Goal: Transaction & Acquisition: Purchase product/service

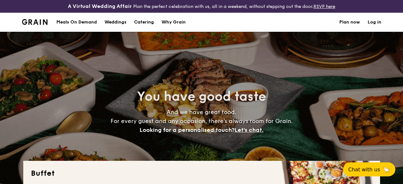
select select
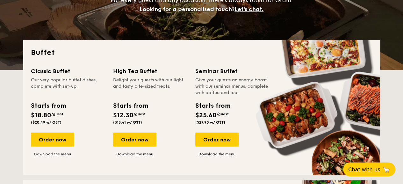
scroll to position [127, 0]
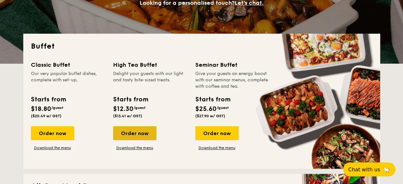
click at [142, 140] on div "Order now" at bounding box center [134, 133] width 43 height 14
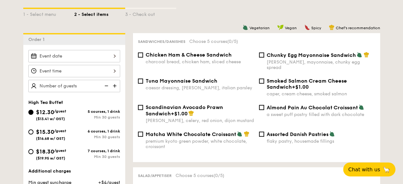
scroll to position [191, 0]
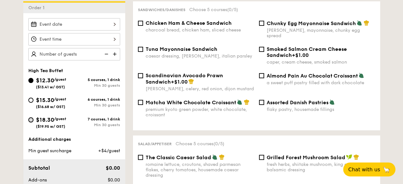
click at [31, 123] on input "$18.30 /guest ($19.95 w/ GST) 7 courses, 1 drink Min 30 guests" at bounding box center [30, 119] width 5 height 5
radio input "true"
click at [61, 29] on div at bounding box center [74, 24] width 92 height 12
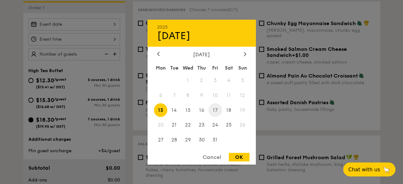
click at [215, 109] on span "17" at bounding box center [215, 110] width 14 height 14
click at [235, 154] on div "OK" at bounding box center [239, 157] width 21 height 9
type input "[DATE]"
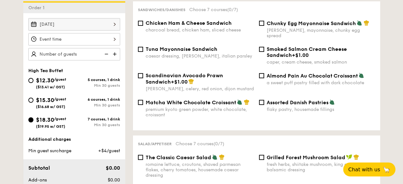
click at [54, 42] on div at bounding box center [74, 39] width 92 height 12
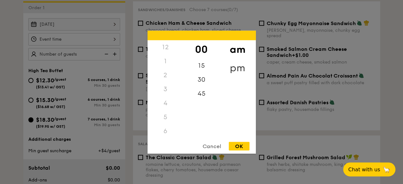
scroll to position [56, 0]
drag, startPoint x: 162, startPoint y: 111, endPoint x: 164, endPoint y: 79, distance: 32.8
click at [164, 79] on div "12 1 2 3 4 5 6 7 8 9 10 11" at bounding box center [165, 88] width 36 height 97
click at [168, 75] on div "2" at bounding box center [165, 75] width 36 height 14
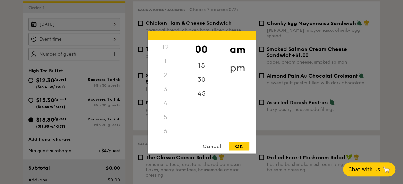
click at [234, 65] on div "pm" at bounding box center [237, 68] width 36 height 18
click at [164, 63] on div "1" at bounding box center [165, 63] width 36 height 18
click at [204, 82] on div "30" at bounding box center [201, 82] width 36 height 18
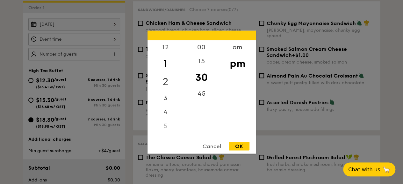
click at [162, 78] on div "2" at bounding box center [165, 82] width 36 height 18
click at [195, 51] on div "00" at bounding box center [201, 49] width 36 height 18
click at [238, 145] on div "OK" at bounding box center [239, 146] width 21 height 9
type input "2:00PM"
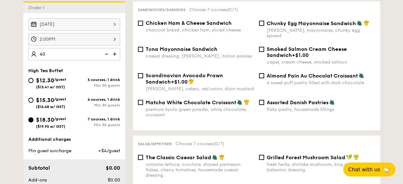
type input "40 guests"
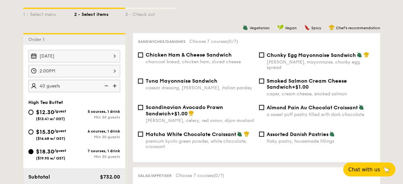
click at [274, 58] on span "Chunky Egg Mayonnaise Sandwich" at bounding box center [310, 55] width 89 height 6
click at [264, 58] on input "Chunky Egg Mayonnaise Sandwich dijon mustard, mayonnaise, chunky egg spread" at bounding box center [261, 55] width 5 height 5
checkbox input "true"
click at [56, 139] on div "$15.30 /guest ($16.68 w/ GST)" at bounding box center [51, 134] width 30 height 13
click at [33, 135] on input "$15.30 /guest ($16.68 w/ GST) 6 courses, 1 drink Min 30 guests" at bounding box center [30, 132] width 5 height 5
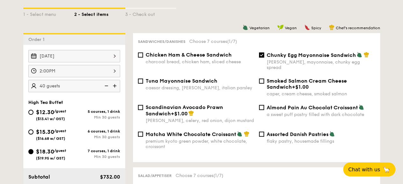
radio input "true"
checkbox input "false"
radio input "true"
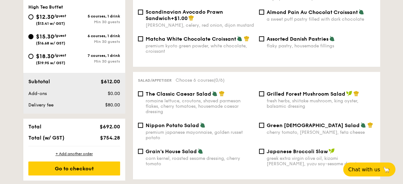
scroll to position [191, 0]
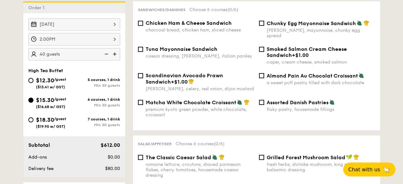
click at [282, 26] on span "Chunky Egg Mayonnaise Sandwich" at bounding box center [310, 23] width 89 height 6
click at [264, 26] on input "Chunky Egg Mayonnaise Sandwich dijon mustard, mayonnaise, chunky egg spread" at bounding box center [261, 23] width 5 height 5
checkbox input "true"
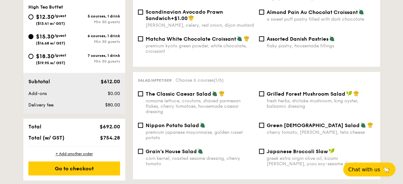
scroll to position [286, 0]
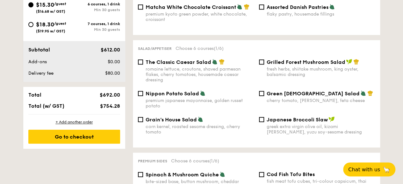
click at [147, 95] on span "Nippon Potato Salad" at bounding box center [171, 94] width 53 height 6
click at [143, 95] on input "Nippon Potato Salad premium japanese mayonnaise, golden russet potato" at bounding box center [140, 93] width 5 height 5
checkbox input "true"
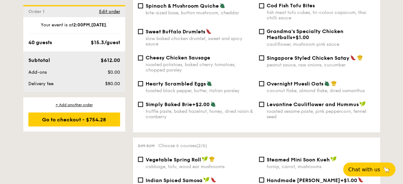
scroll to position [446, 0]
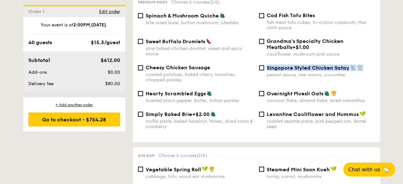
click at [266, 74] on div "Singapore Styled Chicken Satay peanut sauce, raw onions, cucumber" at bounding box center [320, 71] width 108 height 13
click at [260, 70] on input "Singapore Styled Chicken Satay peanut sauce, raw onions, cucumber" at bounding box center [261, 67] width 5 height 5
checkbox input "true"
click at [239, 87] on div "Cheesy Chicken Sausage roasted potatoes, baked cherry tomatoes, chopped parsley…" at bounding box center [256, 78] width 242 height 26
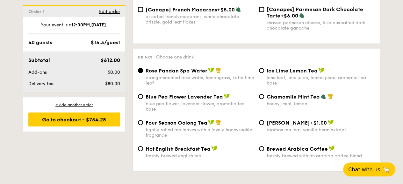
scroll to position [1050, 0]
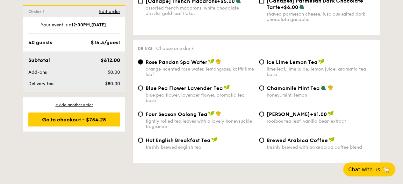
click at [292, 65] on span "Ice Lime Lemon Tea" at bounding box center [291, 62] width 51 height 6
click at [264, 65] on input "Ice Lime Lemon Tea lime leaf, lime juice, lemon juice, aromatic tea base" at bounding box center [261, 62] width 5 height 5
radio input "true"
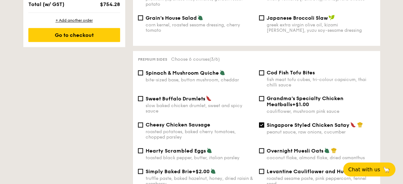
scroll to position [414, 0]
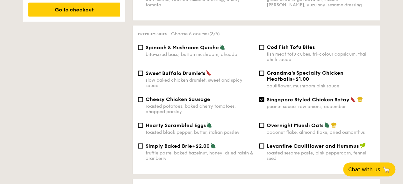
click at [284, 49] on span "Cod Fish Tofu Bites" at bounding box center [290, 47] width 48 height 6
click at [264, 49] on input "Cod Fish Tofu Bites fish meat tofu cubes, tri-colour capsicum, thai chilli sauce" at bounding box center [261, 47] width 5 height 5
checkbox input "true"
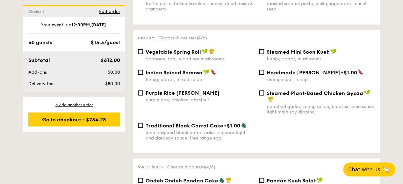
scroll to position [573, 0]
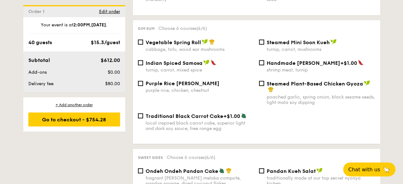
click at [197, 45] on span "Vegetable Spring Roll" at bounding box center [172, 42] width 55 height 6
click at [143, 45] on input "Vegetable Spring Roll cabbage, tofu, wood ear mushrooms" at bounding box center [140, 41] width 5 height 5
checkbox input "true"
click at [199, 86] on span "Purple Rice [PERSON_NAME]" at bounding box center [182, 83] width 74 height 6
click at [143, 86] on input "Purple Rice Loh Mai Kai purple rice, chicken, chestnut" at bounding box center [140, 83] width 5 height 5
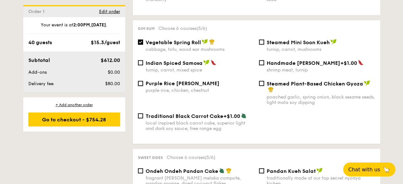
checkbox input "true"
click at [157, 45] on span "Vegetable Spring Roll" at bounding box center [172, 42] width 55 height 6
click at [143, 45] on input "Vegetable Spring Roll cabbage, tofu, wood ear mushrooms" at bounding box center [140, 41] width 5 height 5
checkbox input "false"
click at [310, 87] on span "Steamed Plant-Based Chicken Gyoza" at bounding box center [314, 84] width 96 height 6
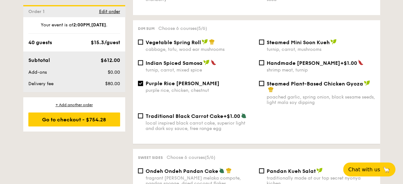
click at [264, 86] on input "Steamed Plant-Based Chicken Gyoza poached garlic, spring onion, black sesame se…" at bounding box center [261, 83] width 5 height 5
checkbox input "true"
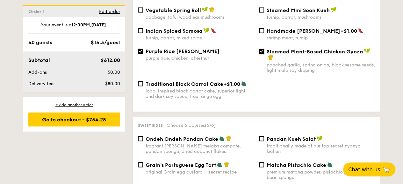
scroll to position [637, 0]
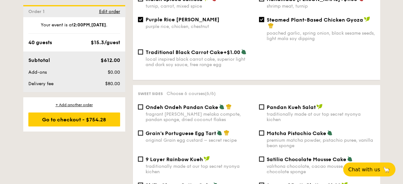
click at [31, 168] on div "1 - Select menu 2 - Select items 3 - Check out Order 1 Oct 17, 2025 2:00PM 40 g…" at bounding box center [201, 48] width 367 height 1067
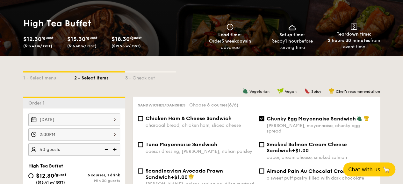
scroll to position [127, 0]
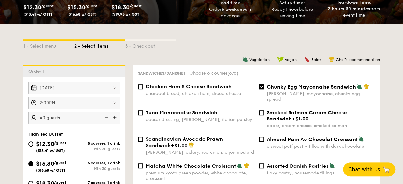
click at [46, 108] on div "2:00PM" at bounding box center [74, 103] width 92 height 12
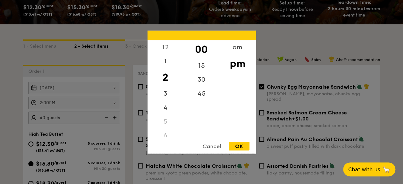
click at [46, 108] on div at bounding box center [201, 92] width 403 height 184
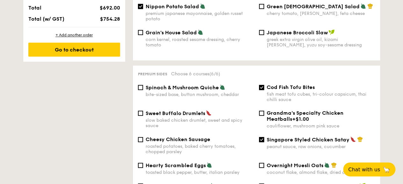
scroll to position [382, 0]
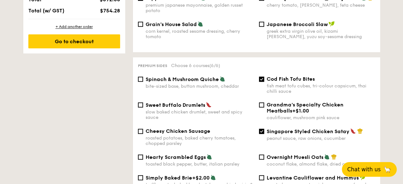
click at [377, 170] on span "Chat with us" at bounding box center [363, 169] width 33 height 6
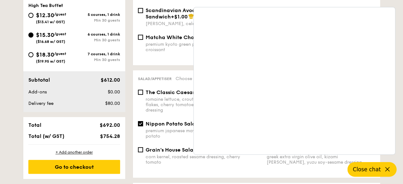
scroll to position [255, 0]
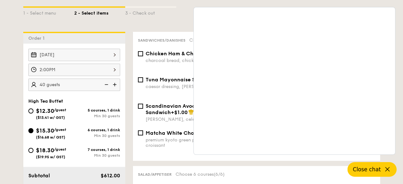
scroll to position [127, 0]
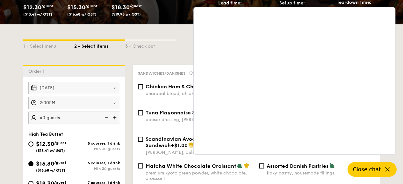
click at [389, 168] on icon at bounding box center [387, 170] width 8 height 8
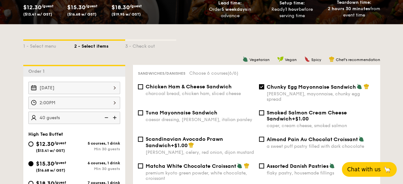
click at [50, 107] on div "2:00PM" at bounding box center [74, 103] width 92 height 12
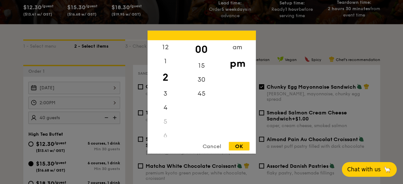
click at [57, 109] on div at bounding box center [201, 92] width 403 height 184
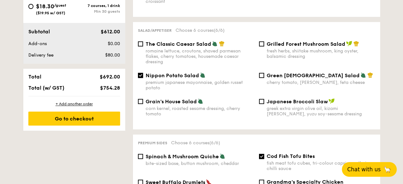
scroll to position [318, 0]
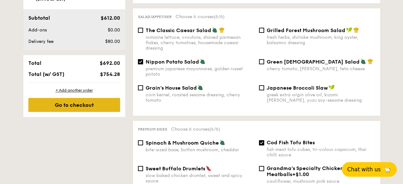
click at [101, 108] on div "Go to checkout" at bounding box center [74, 105] width 92 height 14
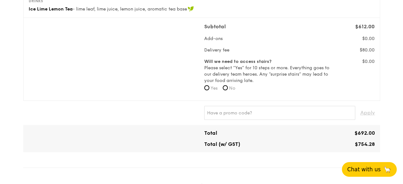
scroll to position [191, 0]
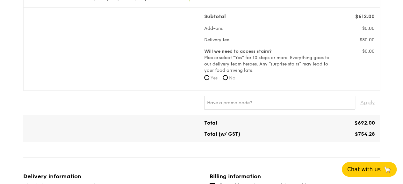
click at [231, 81] on span "No" at bounding box center [232, 77] width 6 height 5
click at [228, 80] on input "No" at bounding box center [224, 77] width 5 height 5
radio input "true"
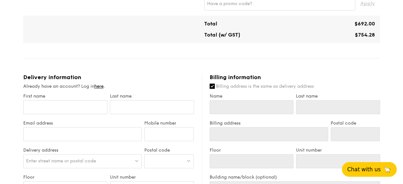
scroll to position [296, 0]
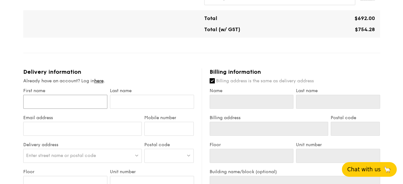
click at [66, 109] on input "First name" at bounding box center [65, 102] width 84 height 14
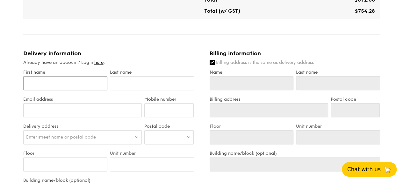
scroll to position [328, 0]
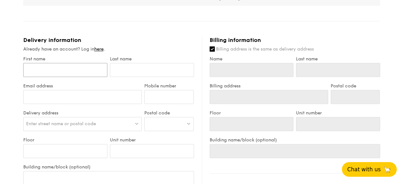
click at [68, 75] on input "First name" at bounding box center [65, 70] width 84 height 14
type input "S"
type input "Sa"
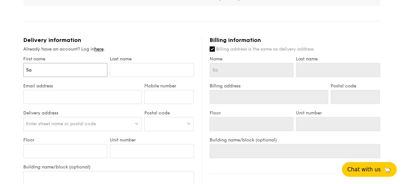
type input "Sar"
type input "Sara"
type input "[PERSON_NAME]"
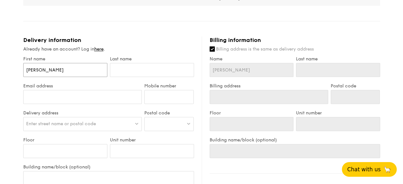
type input "[PERSON_NAME]"
click at [153, 77] on input "text" at bounding box center [152, 70] width 84 height 14
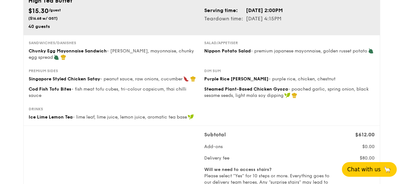
scroll to position [0, 0]
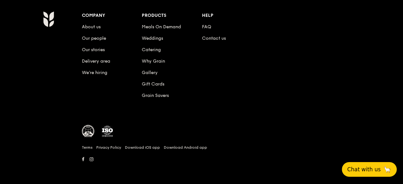
scroll to position [1061, 0]
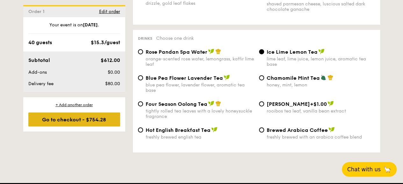
click at [90, 119] on div "Go to checkout - $754.28" at bounding box center [74, 120] width 92 height 14
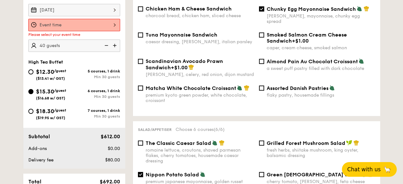
scroll to position [188, 0]
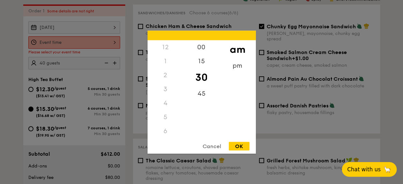
click at [94, 49] on div "12 1 2 3 4 5 6 7 8 9 10 11 00 15 30 45 am pm Cancel OK" at bounding box center [74, 42] width 92 height 12
click at [236, 67] on div "pm" at bounding box center [237, 68] width 36 height 18
drag, startPoint x: 167, startPoint y: 69, endPoint x: 163, endPoint y: 102, distance: 32.8
click at [163, 102] on div "12 1 2 3 4 5 6 7 8 9 10 11" at bounding box center [165, 88] width 36 height 97
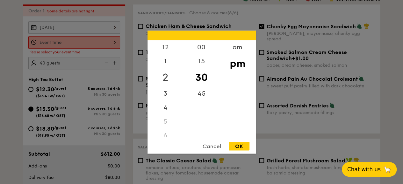
scroll to position [0, 0]
click at [168, 76] on div "2" at bounding box center [165, 77] width 36 height 18
click at [200, 47] on div "00" at bounding box center [201, 49] width 36 height 18
click at [245, 147] on div "OK" at bounding box center [239, 146] width 21 height 9
type input "2:00PM"
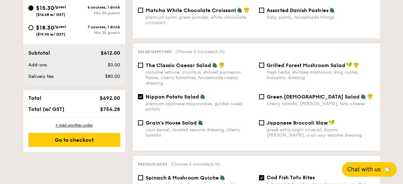
scroll to position [379, 0]
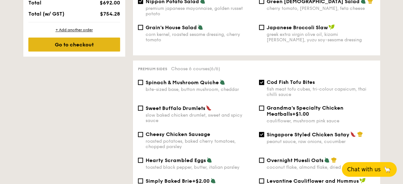
click at [95, 49] on div "Go to checkout" at bounding box center [74, 45] width 92 height 14
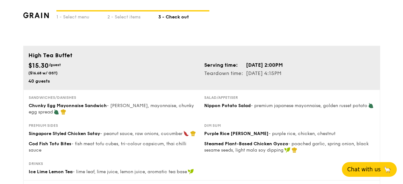
scroll to position [32, 0]
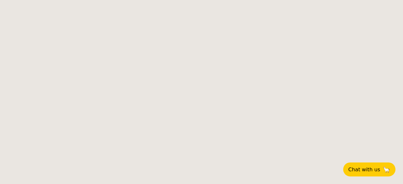
select select
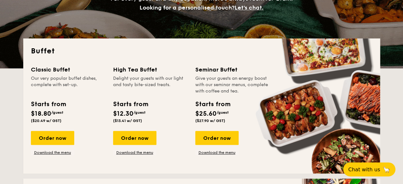
scroll to position [159, 0]
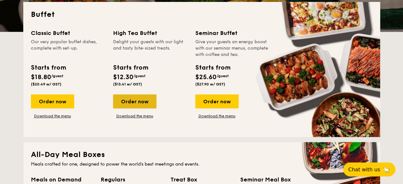
click at [148, 109] on div "Order now" at bounding box center [134, 102] width 43 height 14
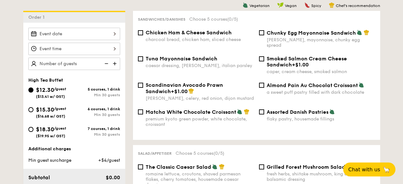
scroll to position [191, 0]
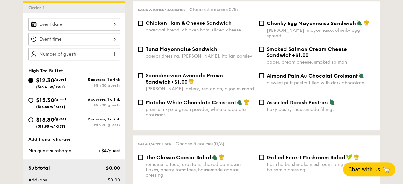
click at [53, 104] on span "$15.30" at bounding box center [45, 100] width 18 height 7
click at [33, 103] on input "$15.30 /guest ($16.68 w/ GST) 6 courses, 1 drink Min 30 guests" at bounding box center [30, 100] width 5 height 5
radio input "true"
click at [112, 24] on div at bounding box center [74, 24] width 92 height 12
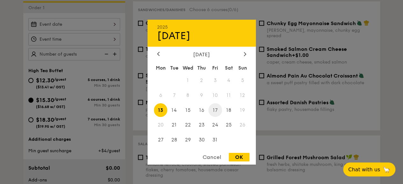
click at [217, 111] on span "17" at bounding box center [215, 110] width 14 height 14
click at [237, 159] on div "OK" at bounding box center [239, 157] width 21 height 9
type input "[DATE]"
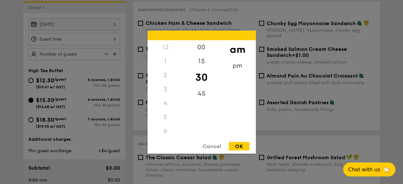
click at [64, 45] on div "12 1 2 3 4 5 6 7 8 9 10 11 00 15 30 45 am pm Cancel OK" at bounding box center [74, 39] width 92 height 12
click at [243, 68] on div "pm" at bounding box center [237, 68] width 36 height 18
click at [166, 74] on div "2" at bounding box center [165, 77] width 36 height 18
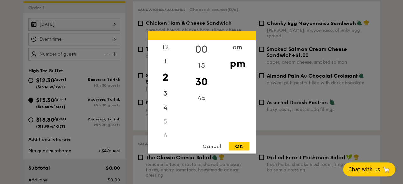
click at [197, 47] on div "00" at bounding box center [201, 49] width 36 height 18
click at [233, 148] on div "OK" at bounding box center [239, 146] width 21 height 9
click at [88, 46] on div "2:00PM 12 1 2 3 4 5 6 7 8 9 10 11 00 15 30 45 am pm Cancel OK" at bounding box center [74, 39] width 92 height 12
click at [198, 78] on div "30" at bounding box center [201, 82] width 36 height 18
click at [237, 145] on div "OK" at bounding box center [239, 146] width 21 height 9
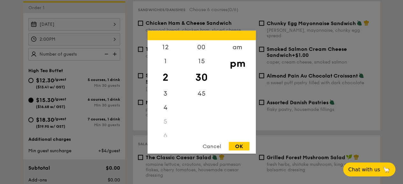
type input "2:30PM"
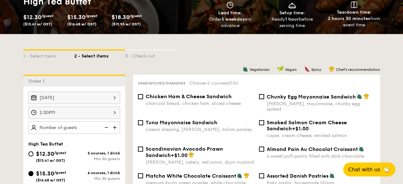
scroll to position [127, 0]
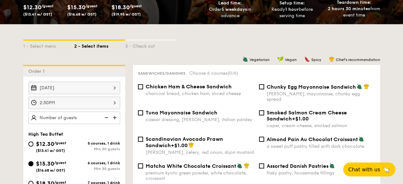
click at [108, 107] on div "2:30PM 12 1 2 3 4 5 6 7 8 9 10 11 00 15 30 45 am pm Cancel OK" at bounding box center [74, 103] width 92 height 12
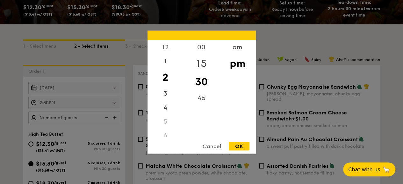
click at [201, 63] on div "15" at bounding box center [201, 63] width 36 height 18
click at [197, 80] on div "30" at bounding box center [201, 82] width 36 height 18
click at [241, 145] on div "OK" at bounding box center [239, 146] width 21 height 9
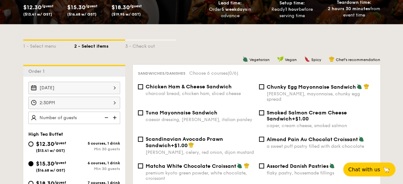
scroll to position [159, 0]
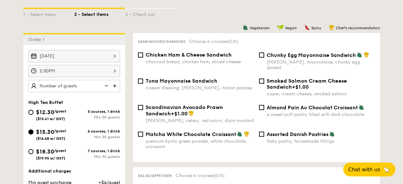
click at [264, 60] on div "Chunky Egg Mayonnaise Sandwich dijon mustard, mayonnaise, chunky egg spread" at bounding box center [316, 61] width 121 height 18
click at [260, 58] on input "Chunky Egg Mayonnaise Sandwich dijon mustard, mayonnaise, chunky egg spread" at bounding box center [261, 55] width 5 height 5
checkbox input "true"
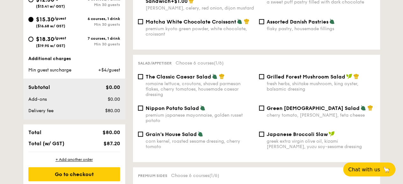
scroll to position [286, 0]
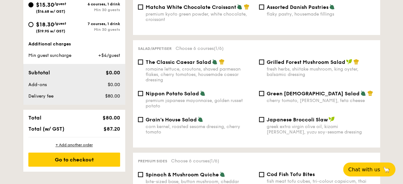
click at [190, 95] on span "Nippon Potato Salad" at bounding box center [171, 94] width 53 height 6
click at [143, 95] on input "Nippon Potato Salad premium japanese mayonnaise, golden russet potato" at bounding box center [140, 93] width 5 height 5
checkbox input "true"
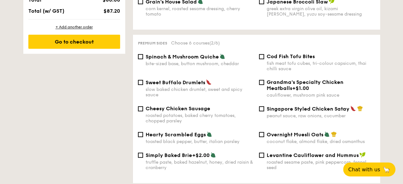
scroll to position [414, 0]
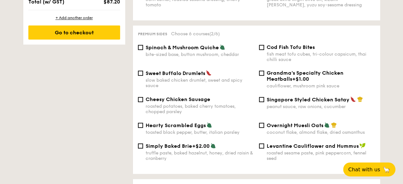
click at [279, 49] on span "Cod Fish Tofu Bites" at bounding box center [290, 47] width 48 height 6
click at [264, 49] on input "Cod Fish Tofu Bites fish meat tofu cubes, tri-colour capsicum, thai chilli sauce" at bounding box center [261, 47] width 5 height 5
checkbox input "true"
click at [285, 103] on span "Singapore Styled Chicken Satay" at bounding box center [307, 100] width 83 height 6
click at [264, 102] on input "Singapore Styled Chicken Satay peanut sauce, raw onions, cucumber" at bounding box center [261, 99] width 5 height 5
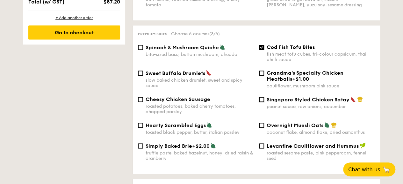
checkbox input "true"
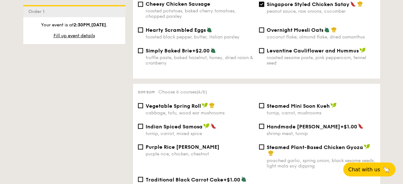
scroll to position [446, 0]
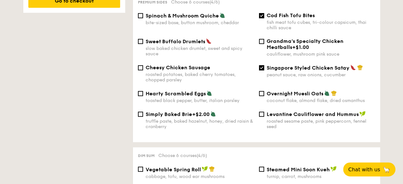
click at [283, 23] on div "fish meat tofu cubes, tri-colour capsicum, thai chilli sauce" at bounding box center [320, 25] width 108 height 11
click at [264, 18] on input "Cod Fish Tofu Bites fish meat tofu cubes, tri-colour capsicum, thai chilli sauce" at bounding box center [261, 15] width 5 height 5
checkbox input "false"
click at [208, 18] on span "Spinach & Mushroom Quiche" at bounding box center [181, 16] width 73 height 6
click at [143, 18] on input "Spinach & Mushroom Quiche bite-sized base, button mushroom, cheddar" at bounding box center [140, 15] width 5 height 5
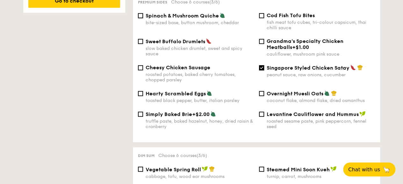
checkbox input "true"
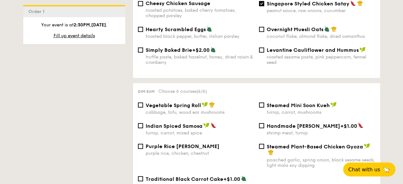
scroll to position [541, 0]
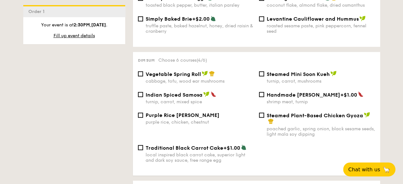
click at [200, 118] on span "Purple Rice [PERSON_NAME]" at bounding box center [182, 115] width 74 height 6
click at [143, 118] on input "Purple Rice Loh Mai Kai purple rice, chicken, chestnut" at bounding box center [140, 115] width 5 height 5
checkbox input "true"
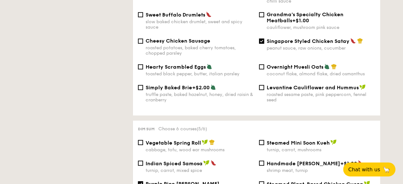
scroll to position [446, 0]
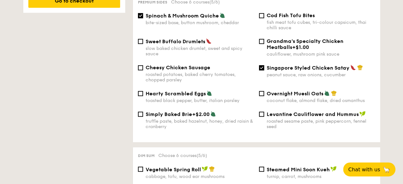
click at [200, 19] on span "Spinach & Mushroom Quiche" at bounding box center [181, 16] width 73 height 6
click at [143, 18] on input "Spinach & Mushroom Quiche bite-sized base, button mushroom, cheddar" at bounding box center [140, 15] width 5 height 5
checkbox input "false"
click at [276, 26] on div "fish meat tofu cubes, tri-colour capsicum, thai chilli sauce" at bounding box center [320, 25] width 108 height 11
click at [264, 18] on input "Cod Fish Tofu Bites fish meat tofu cubes, tri-colour capsicum, thai chilli sauce" at bounding box center [261, 15] width 5 height 5
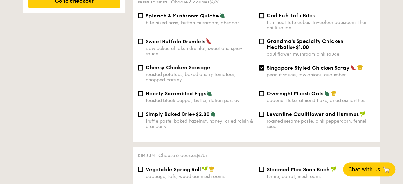
checkbox input "true"
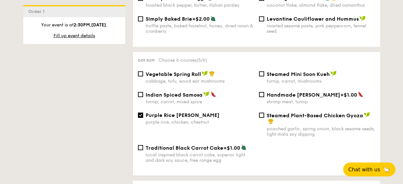
click at [192, 77] on span "Vegetable Spring Roll" at bounding box center [172, 74] width 55 height 6
click at [143, 76] on input "Vegetable Spring Roll cabbage, tofu, wood ear mushrooms" at bounding box center [140, 73] width 5 height 5
checkbox input "true"
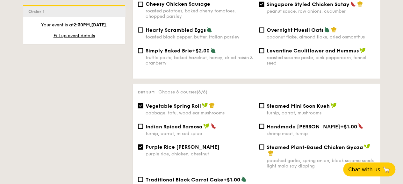
scroll to position [541, 0]
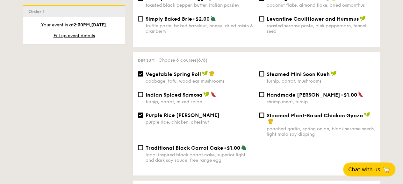
click at [266, 117] on span "Steamed Plant-Based Chicken Gyoza" at bounding box center [314, 115] width 96 height 6
click at [264, 117] on input "Steamed Plant-Based Chicken Gyoza poached garlic, spring onion, black sesame se…" at bounding box center [261, 115] width 5 height 5
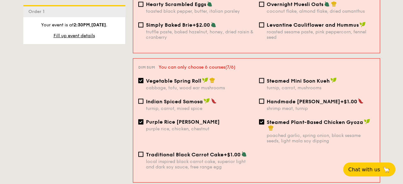
click at [269, 122] on span "Steamed Plant-Based Chicken Gyoza" at bounding box center [314, 122] width 96 height 6
click at [264, 122] on input "Steamed Plant-Based Chicken Gyoza poached garlic, spring onion, black sesame se…" at bounding box center [261, 121] width 5 height 5
checkbox input "false"
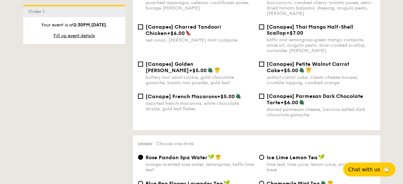
scroll to position [1019, 0]
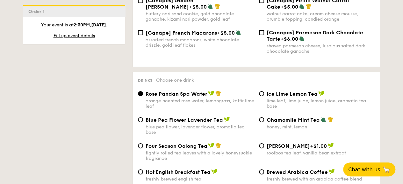
click at [302, 105] on div "lime leaf, lime juice, lemon juice, aromatic tea base" at bounding box center [320, 103] width 108 height 11
click at [264, 96] on input "Ice Lime Lemon Tea lime leaf, lime juice, lemon juice, aromatic tea base" at bounding box center [261, 93] width 5 height 5
radio input "true"
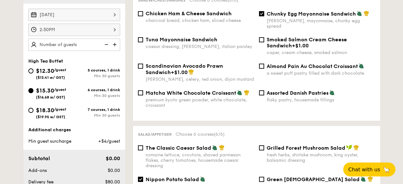
scroll to position [191, 0]
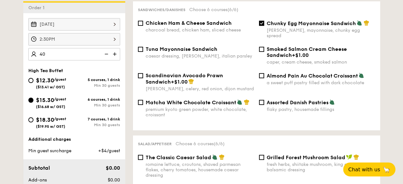
type input "40 guests"
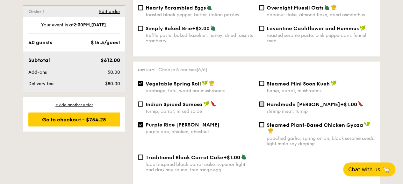
scroll to position [541, 0]
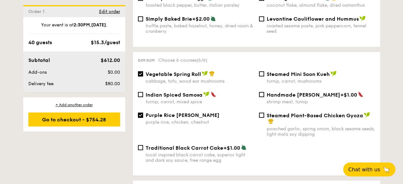
click at [189, 77] on span "Vegetable Spring Roll" at bounding box center [172, 74] width 55 height 6
click at [143, 76] on input "Vegetable Spring Roll cabbage, tofu, wood ear mushrooms" at bounding box center [140, 73] width 5 height 5
checkbox input "false"
click at [279, 124] on div "Steamed Plant-Based Chicken Gyoza" at bounding box center [320, 118] width 108 height 13
click at [264, 118] on input "Steamed Plant-Based Chicken Gyoza poached garlic, spring onion, black sesame se…" at bounding box center [261, 115] width 5 height 5
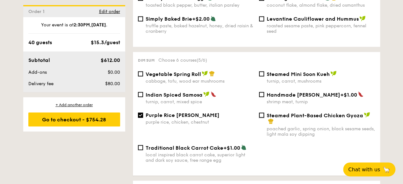
checkbox input "true"
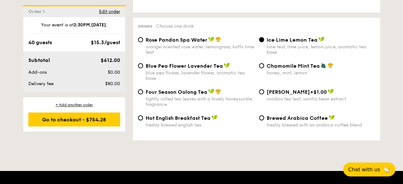
scroll to position [1082, 0]
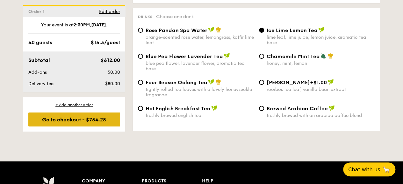
click at [44, 116] on div "Go to checkout - $754.28" at bounding box center [74, 120] width 92 height 14
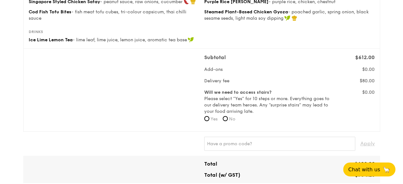
scroll to position [159, 0]
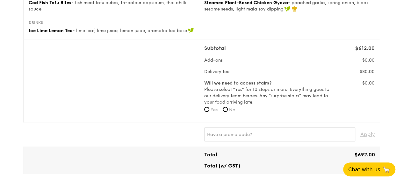
click at [230, 113] on span "No" at bounding box center [232, 109] width 6 height 5
click at [228, 112] on input "No" at bounding box center [224, 109] width 5 height 5
radio input "true"
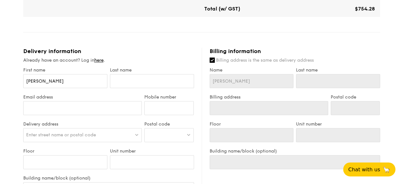
scroll to position [318, 0]
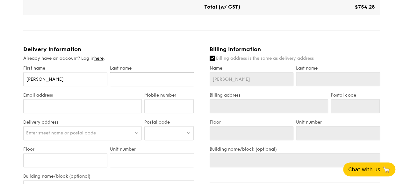
click at [122, 81] on input "text" at bounding box center [152, 79] width 84 height 14
type input "S"
type input "Si"
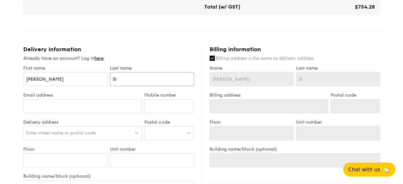
type input "Sie"
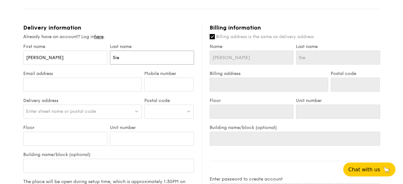
scroll to position [350, 0]
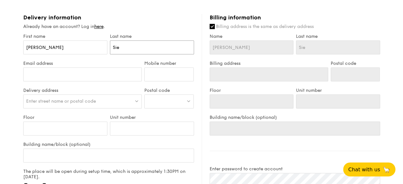
type input "Sie"
click at [100, 80] on input "Email address" at bounding box center [82, 74] width 119 height 14
type input "[PERSON_NAME][EMAIL_ADDRESS][DOMAIN_NAME]"
click at [163, 81] on input "Mobile number" at bounding box center [168, 74] width 49 height 14
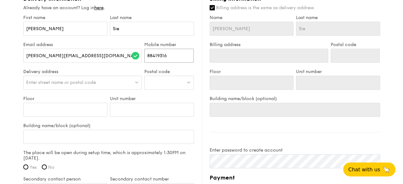
scroll to position [382, 0]
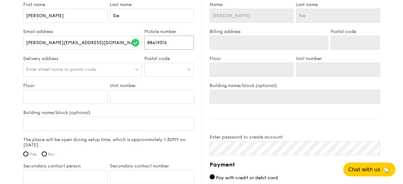
type input "88419316"
click at [117, 71] on div "Enter street name or postal code" at bounding box center [82, 70] width 119 height 14
paste input "[STREET_ADDRESS][PERSON_NAME]"
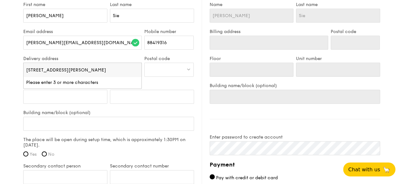
scroll to position [0, 46]
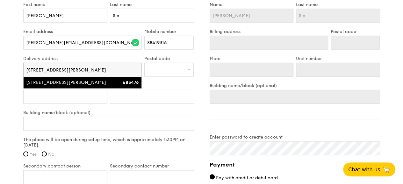
type input "[STREET_ADDRESS][PERSON_NAME]"
click at [105, 88] on li "[STREET_ADDRESS][PERSON_NAME] 683476" at bounding box center [83, 82] width 118 height 11
type input "[STREET_ADDRESS][PERSON_NAME]"
type input "683476"
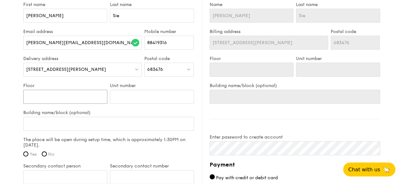
click at [74, 104] on input "Floor" at bounding box center [65, 97] width 84 height 14
type input "1"
click at [159, 104] on input "Unit number" at bounding box center [152, 97] width 84 height 14
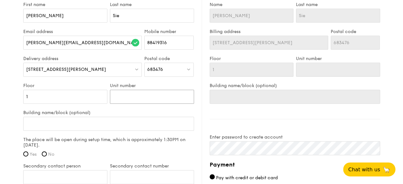
type input "4"
type input "43"
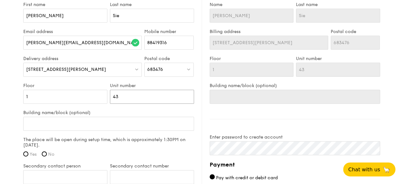
scroll to position [414, 0]
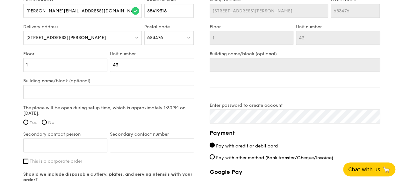
click at [31, 125] on span "Yes" at bounding box center [33, 122] width 7 height 5
click at [28, 125] on input "Yes" at bounding box center [25, 122] width 5 height 5
radio input "true"
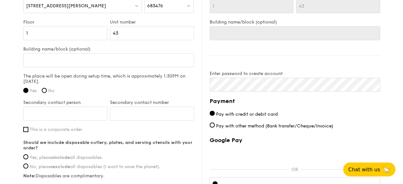
scroll to position [477, 0]
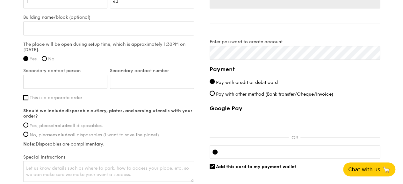
click at [62, 101] on span "This is a corporate order" at bounding box center [56, 97] width 53 height 5
click at [28, 100] on input "This is a corporate order" at bounding box center [25, 97] width 5 height 5
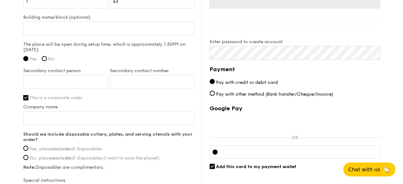
click at [62, 101] on span "This is a corporate order" at bounding box center [56, 97] width 53 height 5
click at [28, 100] on input "This is a corporate order" at bounding box center [25, 97] width 5 height 5
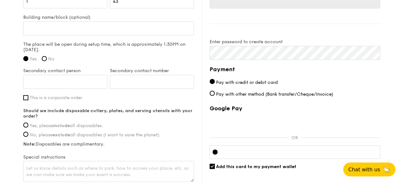
click at [61, 101] on span "This is a corporate order" at bounding box center [56, 97] width 53 height 5
click at [28, 100] on input "This is a corporate order" at bounding box center [25, 97] width 5 height 5
checkbox input "true"
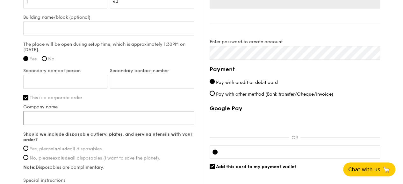
click at [63, 120] on input "Company name" at bounding box center [108, 118] width 171 height 14
type input "[PERSON_NAME] Active Ageing Centre ([GEOGRAPHIC_DATA])"
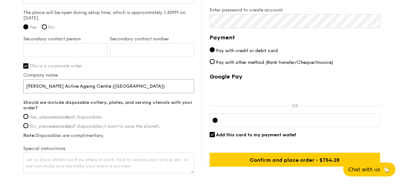
scroll to position [541, 0]
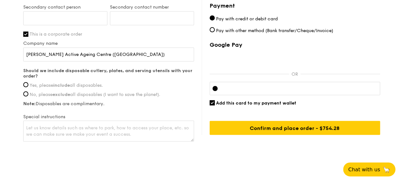
click at [93, 88] on span "Yes, please include all disposables." at bounding box center [66, 84] width 73 height 5
click at [28, 87] on input "Yes, please include all disposables." at bounding box center [25, 84] width 5 height 5
radio input "true"
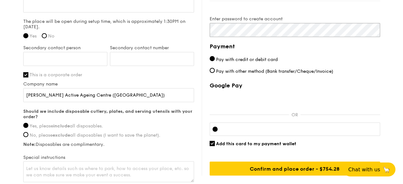
scroll to position [509, 0]
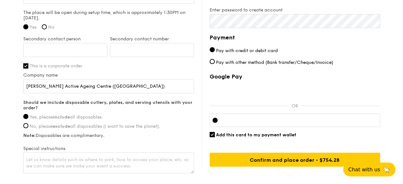
click at [247, 138] on span "Add this card to my payment wallet" at bounding box center [256, 134] width 80 height 5
click at [215, 137] on input "Add this card to my payment wallet" at bounding box center [211, 134] width 5 height 5
checkbox input "false"
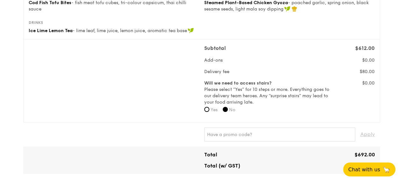
scroll to position [0, 0]
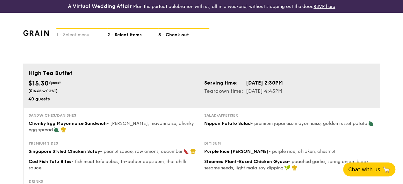
click at [130, 36] on div "2 - Select items" at bounding box center [132, 33] width 51 height 9
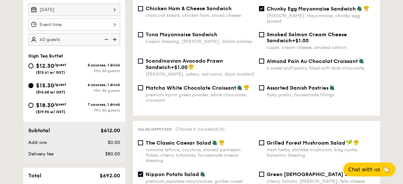
scroll to position [191, 0]
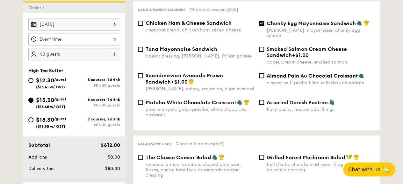
click at [99, 44] on div at bounding box center [74, 39] width 92 height 12
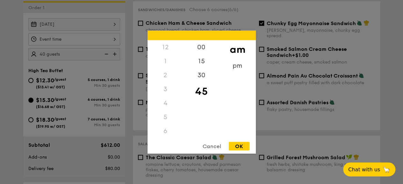
scroll to position [56, 0]
click at [233, 66] on div "pm" at bounding box center [237, 68] width 36 height 18
click at [166, 50] on div "2" at bounding box center [165, 53] width 36 height 18
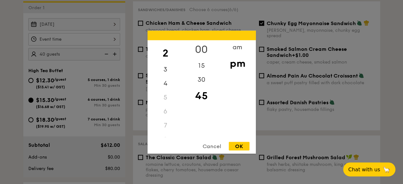
click at [204, 49] on div "00" at bounding box center [201, 49] width 36 height 18
click at [243, 145] on div "OK" at bounding box center [239, 146] width 21 height 9
type input "2:00PM"
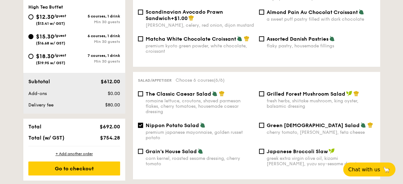
scroll to position [191, 0]
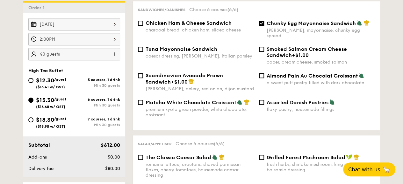
click at [116, 58] on img at bounding box center [115, 54] width 10 height 12
click at [106, 60] on img at bounding box center [106, 54] width 10 height 12
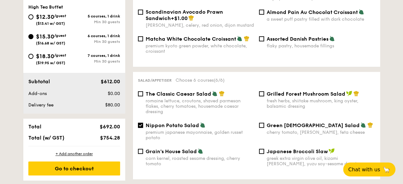
scroll to position [223, 0]
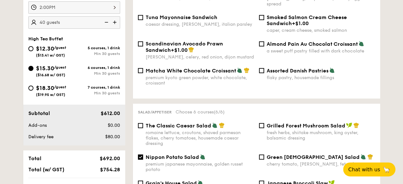
click at [115, 25] on img at bounding box center [115, 22] width 10 height 12
click at [114, 28] on img at bounding box center [115, 22] width 10 height 12
click at [110, 25] on img at bounding box center [106, 22] width 10 height 12
click at [112, 26] on img at bounding box center [115, 22] width 10 height 12
click at [116, 28] on img at bounding box center [115, 22] width 10 height 12
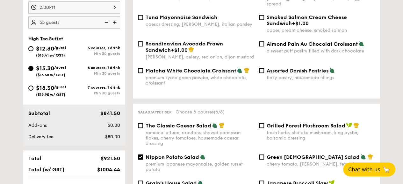
click at [107, 28] on img at bounding box center [106, 22] width 10 height 12
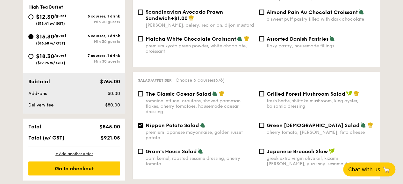
scroll to position [159, 0]
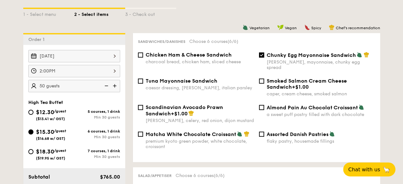
click at [248, 12] on div "1 - Select menu 2 - Select items 3 - Check out" at bounding box center [201, 12] width 356 height 41
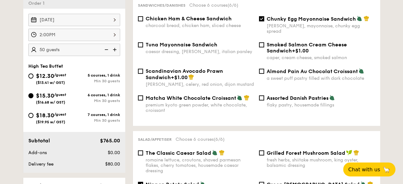
scroll to position [191, 0]
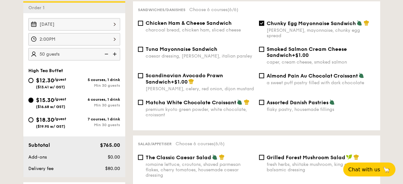
click at [116, 58] on img at bounding box center [115, 54] width 10 height 12
click at [107, 58] on img at bounding box center [106, 54] width 10 height 12
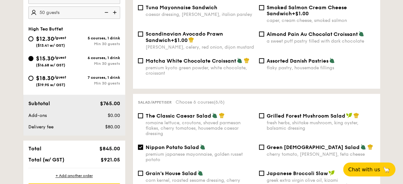
scroll to position [223, 0]
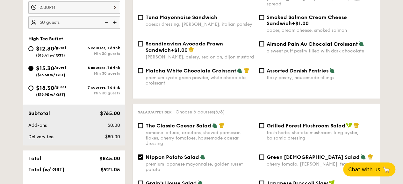
click at [116, 26] on img at bounding box center [115, 22] width 10 height 12
type input "55 guests"
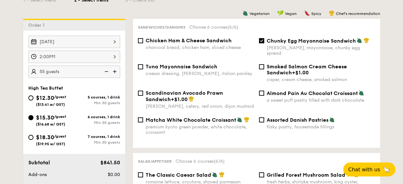
scroll to position [159, 0]
